Goal: Communication & Community: Answer question/provide support

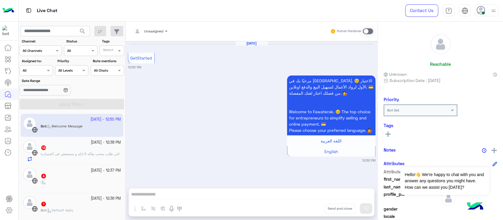
click at [147, 9] on div "Live Chat" at bounding box center [180, 10] width 323 height 21
click at [91, 144] on small "[DATE] - 12:38 PM" at bounding box center [106, 143] width 30 height 6
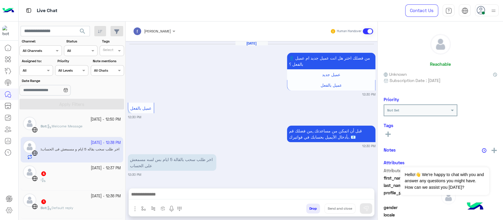
scroll to position [448, 0]
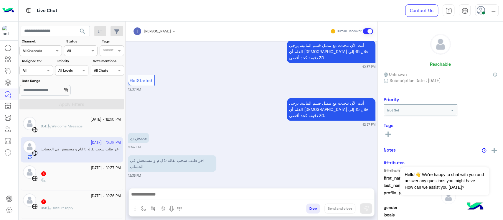
click at [138, 140] on p "محدش رد" at bounding box center [138, 138] width 21 height 10
click at [185, 165] on p "اخر طلب سحب بقاله 5 ايام و مسمعش فى الحساب" at bounding box center [172, 163] width 88 height 17
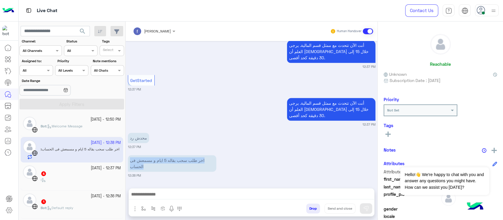
click at [185, 165] on p "اخر طلب سحب بقاله 5 ايام و مسمعش فى الحساب" at bounding box center [172, 163] width 88 height 17
click at [205, 159] on p "اخر طلب سحب بقاله 5 ايام و مسمعش فى الحساب" at bounding box center [172, 163] width 88 height 17
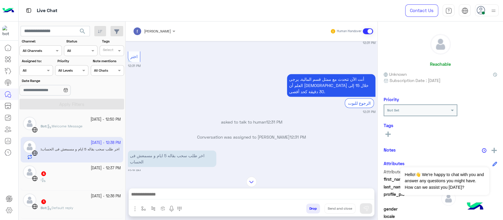
scroll to position [251, 0]
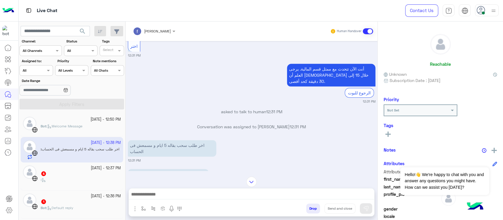
drag, startPoint x: 300, startPoint y: 129, endPoint x: 192, endPoint y: 128, distance: 107.3
click at [192, 128] on p "Conversation was assigned to [PERSON_NAME] 12:31 PM" at bounding box center [252, 126] width 248 height 6
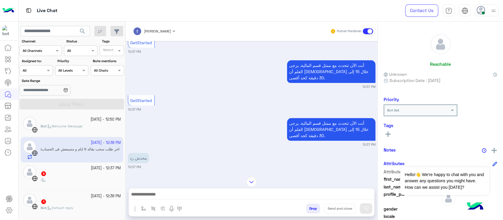
scroll to position [448, 0]
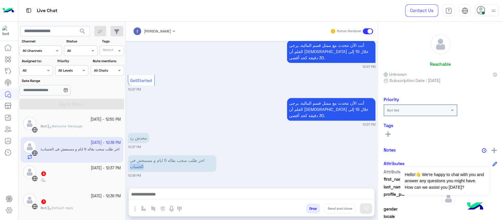
drag, startPoint x: 130, startPoint y: 163, endPoint x: 163, endPoint y: 169, distance: 32.9
click at [163, 169] on p "اخر طلب سحب بقاله 5 ايام و مسمعش فى الحساب" at bounding box center [172, 163] width 88 height 17
drag, startPoint x: 170, startPoint y: 161, endPoint x: 143, endPoint y: 161, distance: 27.7
click at [143, 161] on p "اخر طلب سحب بقاله 5 ايام و مسمعش فى الحساب" at bounding box center [172, 163] width 88 height 17
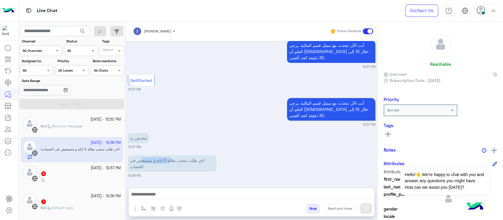
click at [143, 161] on p "اخر طلب سحب بقاله 5 ايام و مسمعش فى الحساب" at bounding box center [172, 163] width 88 height 17
click at [6, 181] on div at bounding box center [9, 131] width 18 height 179
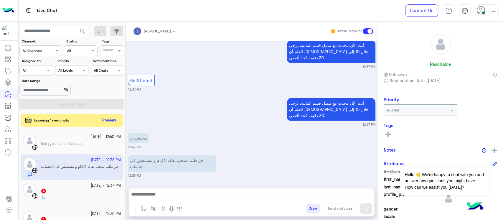
click at [177, 164] on p "اخر طلب سحب بقاله 5 ايام و مسمعش فى الحساب" at bounding box center [172, 163] width 88 height 17
click at [108, 121] on button "Preview" at bounding box center [109, 120] width 18 height 8
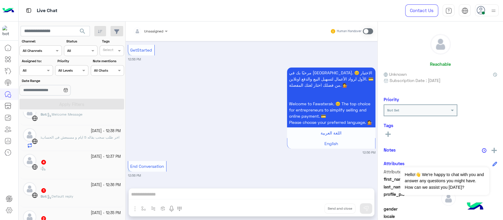
scroll to position [78, 0]
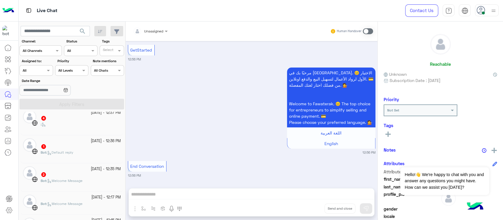
click at [34, 133] on div "[DATE] - 12:37 PM 4 :" at bounding box center [72, 121] width 103 height 28
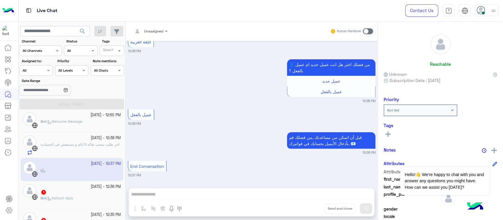
scroll to position [39, 0]
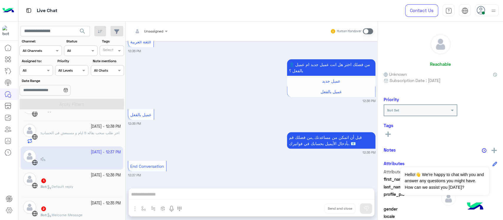
click at [63, 186] on span "Default reply" at bounding box center [60, 186] width 26 height 4
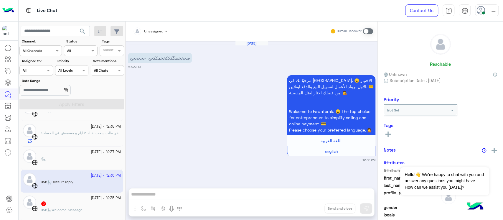
scroll to position [78, 0]
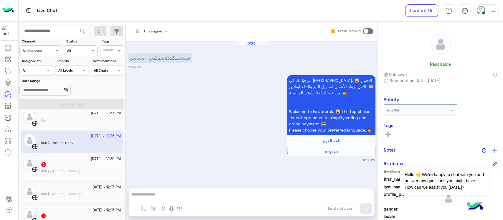
click at [68, 164] on div "2" at bounding box center [81, 165] width 80 height 6
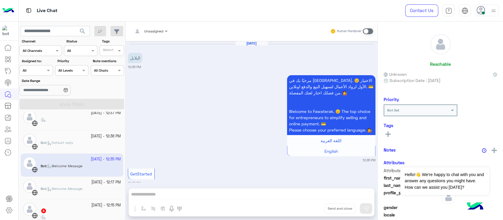
scroll to position [113, 0]
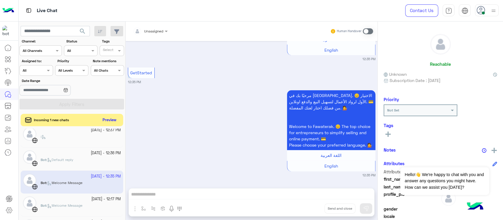
click at [103, 121] on button "Preview" at bounding box center [109, 120] width 18 height 8
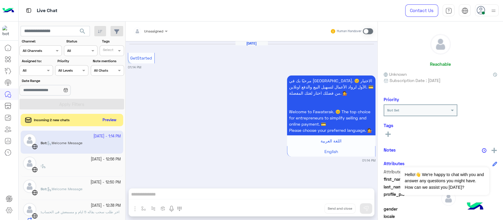
click at [113, 120] on button "Preview" at bounding box center [109, 120] width 18 height 8
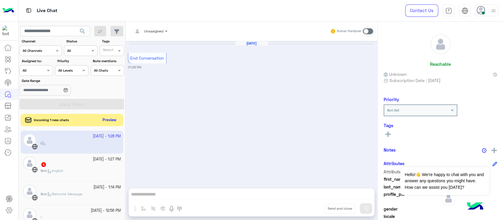
click at [108, 119] on button "Preview" at bounding box center [109, 120] width 18 height 8
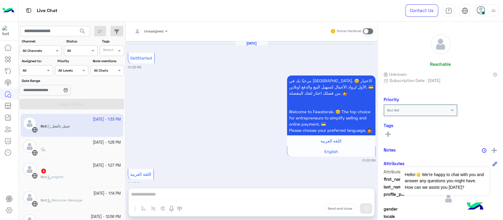
scroll to position [161, 0]
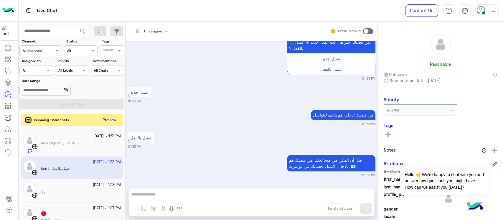
click at [111, 121] on button "Preview" at bounding box center [109, 120] width 18 height 8
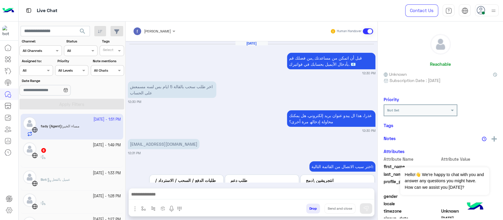
scroll to position [413, 0]
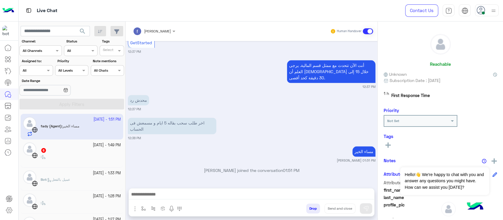
click at [79, 148] on div "6" at bounding box center [81, 151] width 80 height 6
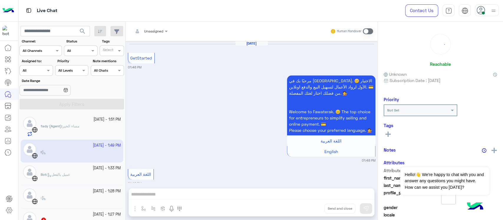
scroll to position [304, 0]
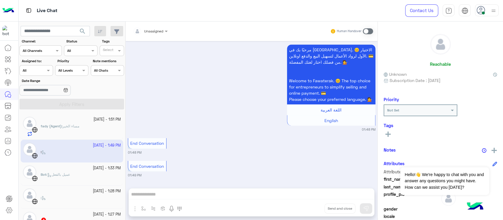
click at [69, 168] on div "[DATE] - 1:33 PM" at bounding box center [81, 168] width 80 height 6
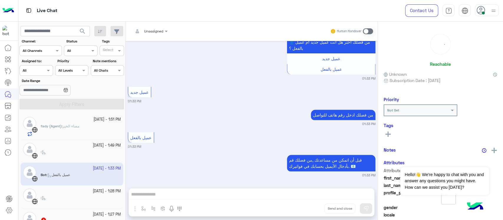
scroll to position [39, 0]
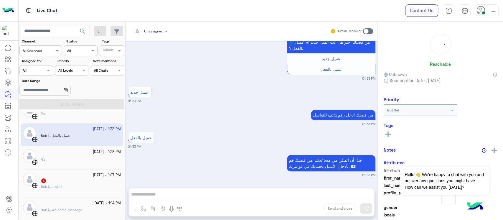
click at [72, 156] on div ":" at bounding box center [81, 161] width 80 height 10
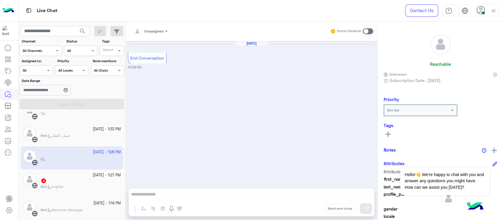
click at [266, 90] on div "[DATE] End Conversation 01:28 PM" at bounding box center [252, 111] width 252 height 141
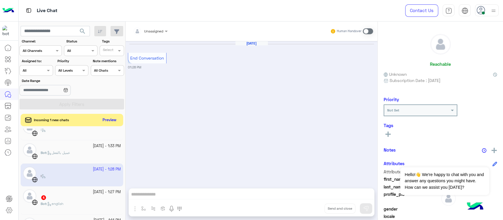
click at [107, 121] on button "Preview" at bounding box center [109, 120] width 18 height 8
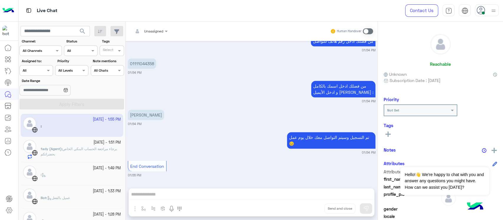
click at [82, 156] on p "fady (Agent) : برجاء مراجعة الحساب البنكي الخاص بحضراتكم" at bounding box center [81, 151] width 80 height 11
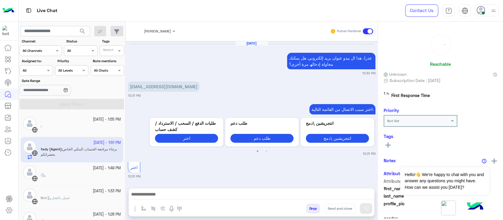
scroll to position [400, 0]
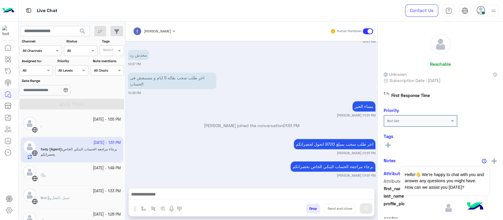
click at [81, 172] on div ":" at bounding box center [81, 177] width 80 height 10
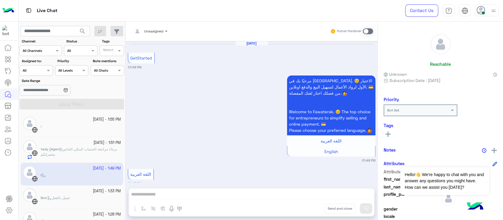
scroll to position [304, 0]
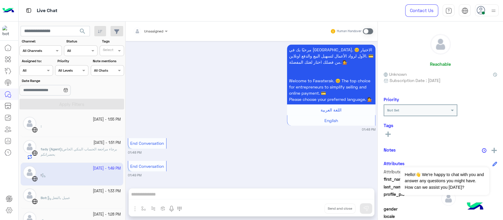
click at [80, 197] on div "Bot : عميل بالفعل" at bounding box center [81, 200] width 80 height 10
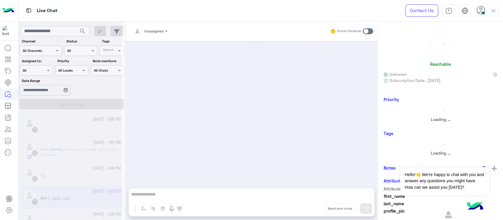
scroll to position [161, 0]
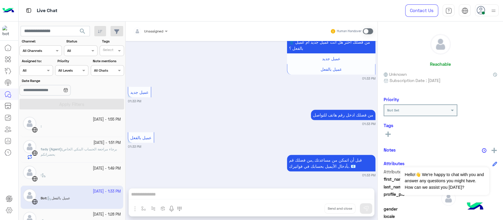
click at [75, 126] on div ":" at bounding box center [81, 128] width 80 height 10
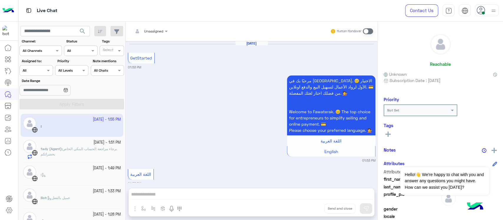
scroll to position [235, 0]
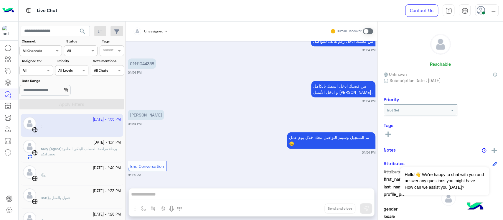
click at [83, 162] on div "[DATE] - 1:49 PM :" at bounding box center [72, 173] width 103 height 23
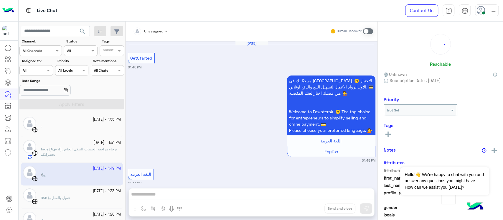
scroll to position [304, 0]
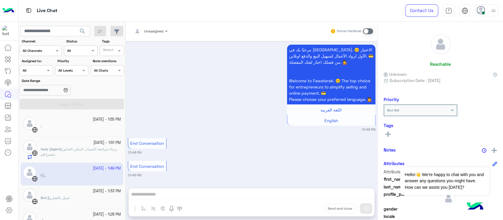
click at [83, 150] on span "برجاء مراجعة الحساب البنكي الخاص بحضراتكم" at bounding box center [79, 152] width 76 height 10
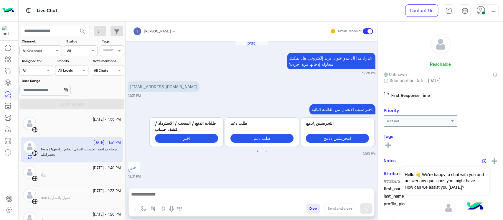
scroll to position [400, 0]
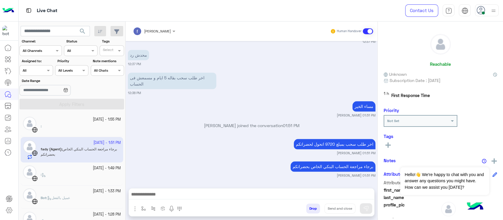
click at [82, 180] on div ":" at bounding box center [81, 177] width 80 height 10
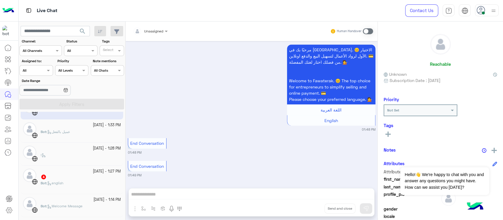
scroll to position [78, 0]
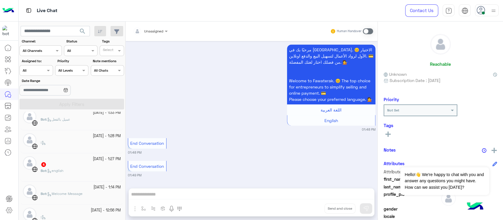
click at [69, 159] on div "[DATE] - 1:27 PM" at bounding box center [81, 159] width 80 height 6
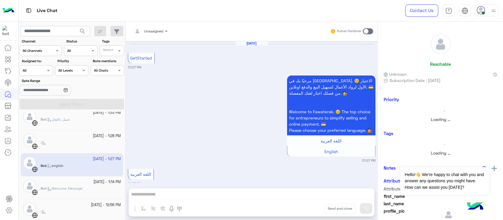
scroll to position [259, 0]
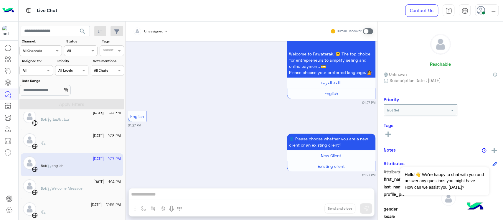
click at [47, 139] on div at bounding box center [81, 139] width 80 height 1
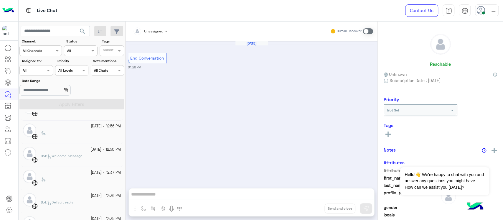
scroll to position [236, 0]
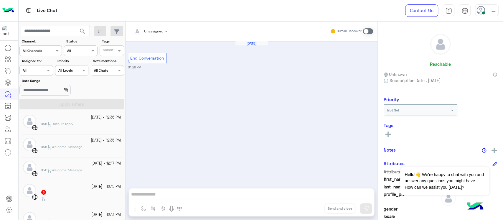
click at [56, 192] on div "6" at bounding box center [81, 192] width 80 height 6
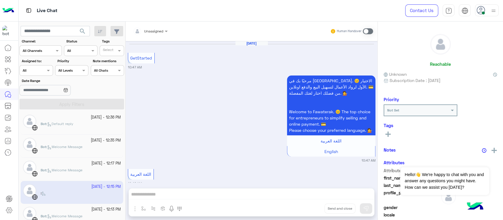
scroll to position [245, 0]
